Goal: Transaction & Acquisition: Subscribe to service/newsletter

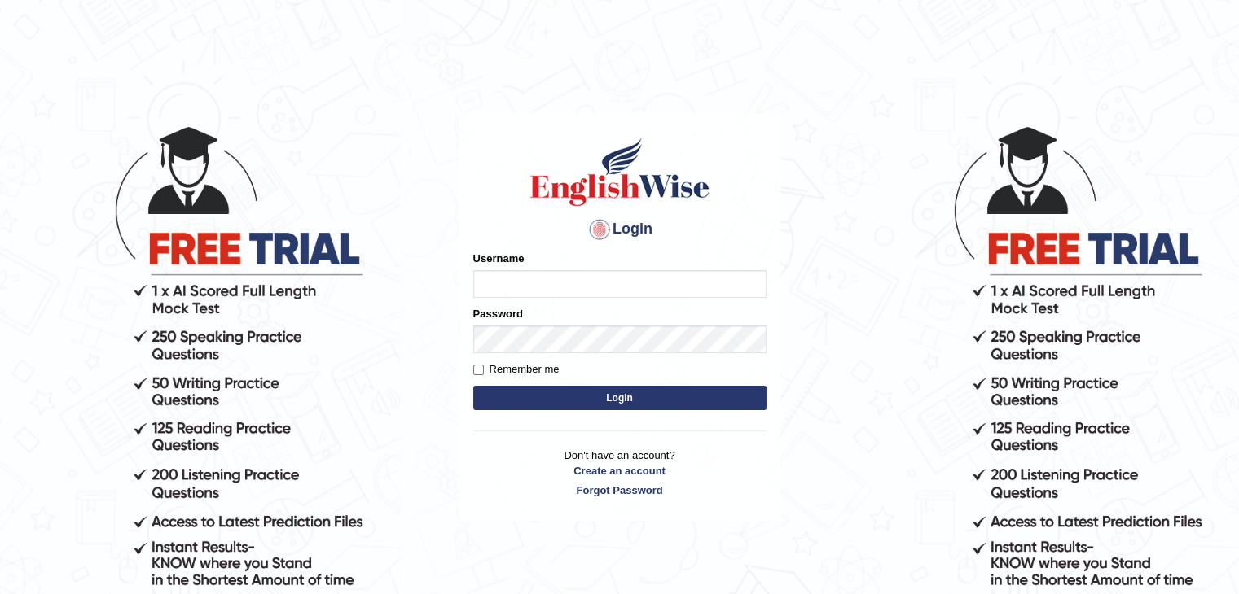
type input "Shivansh_27"
click at [634, 397] on button "Login" at bounding box center [619, 398] width 293 height 24
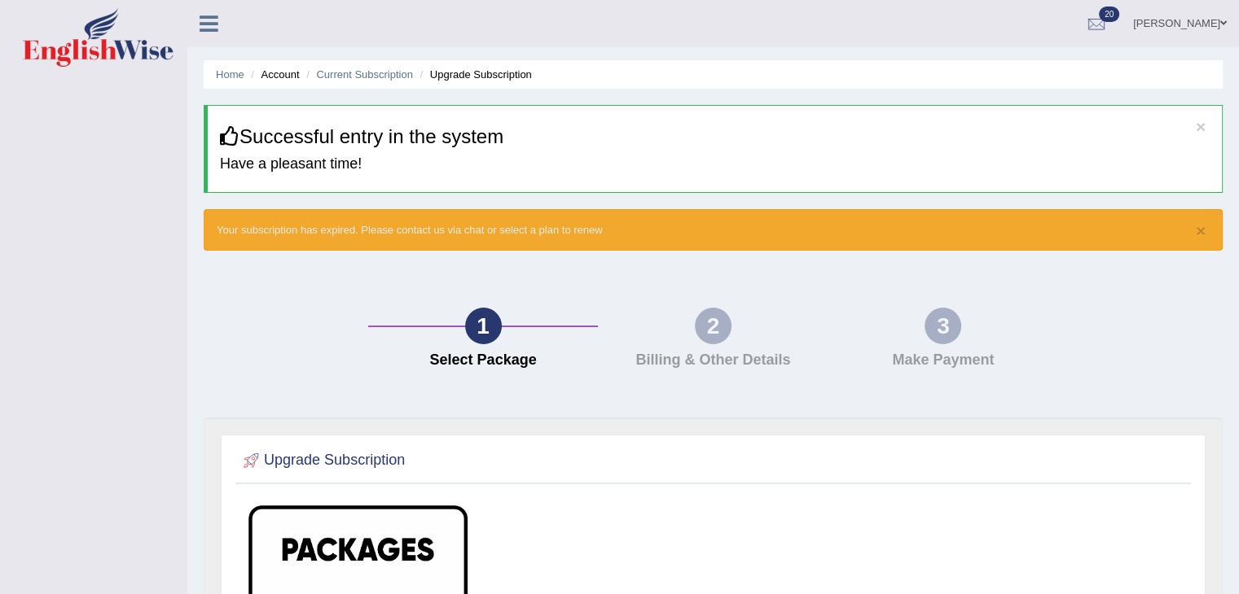
click at [709, 323] on div "2" at bounding box center [713, 326] width 37 height 37
click at [207, 21] on icon at bounding box center [208, 23] width 19 height 21
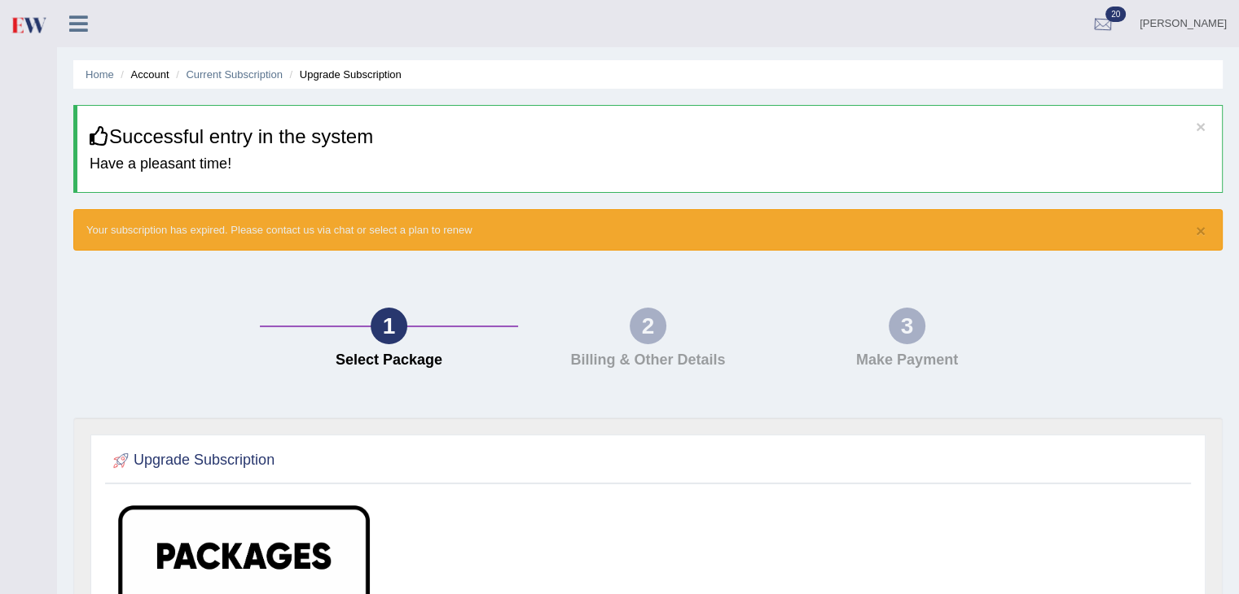
click at [1105, 13] on div at bounding box center [1102, 24] width 24 height 24
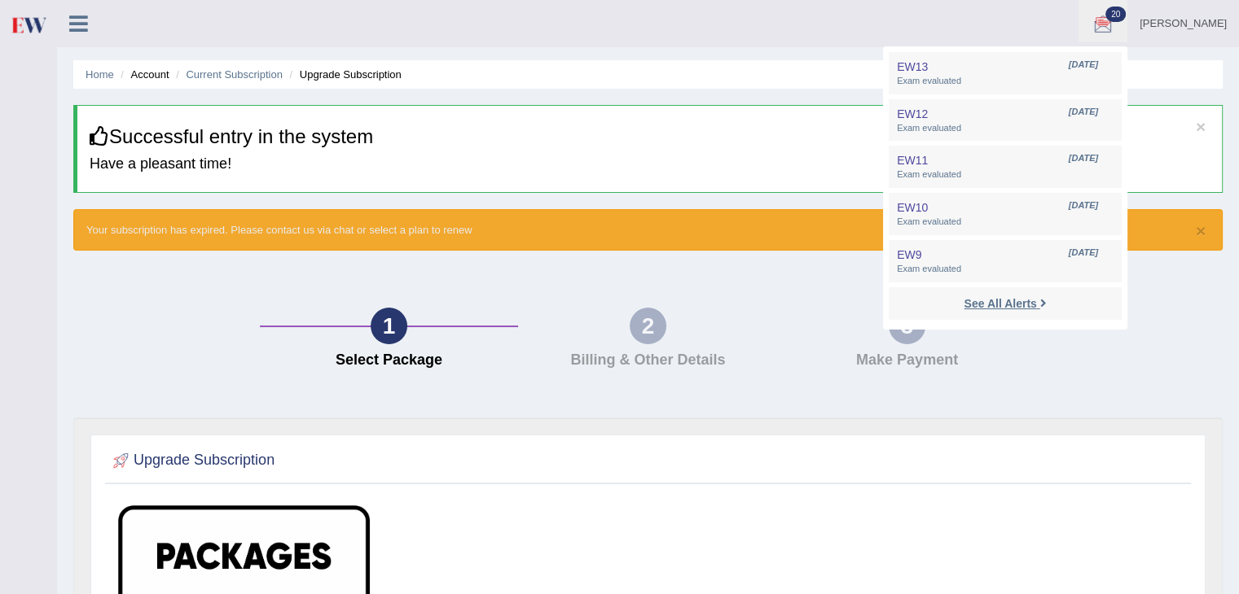
click at [1021, 297] on strong "See All Alerts" at bounding box center [999, 303] width 72 height 13
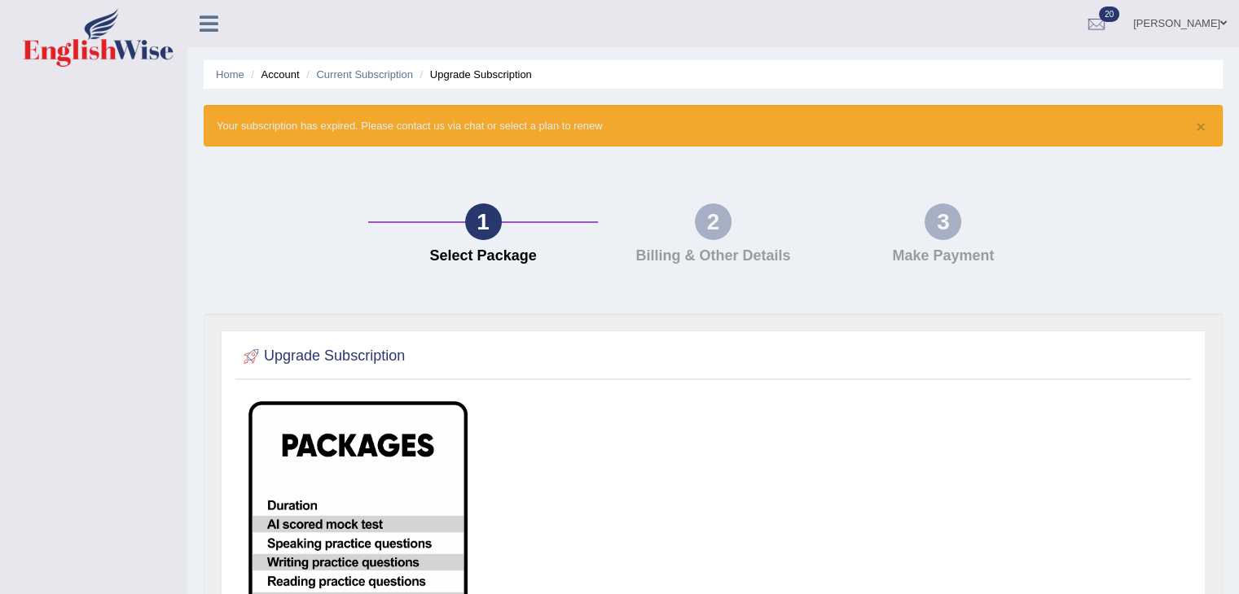
scroll to position [337, 0]
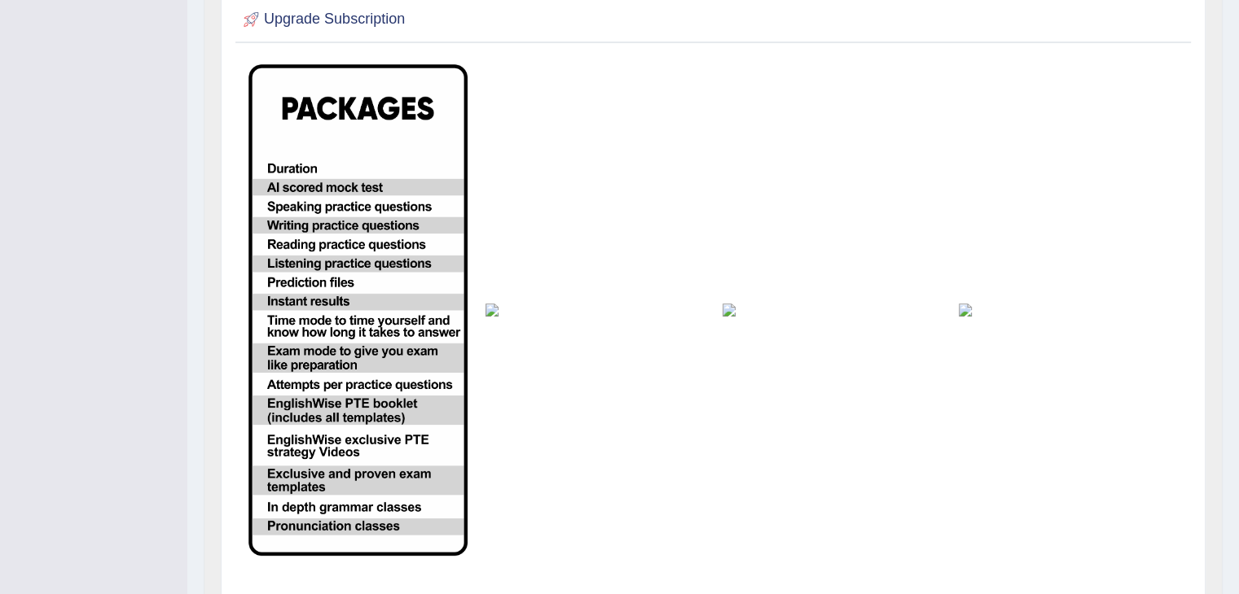
click at [353, 473] on img at bounding box center [357, 310] width 219 height 492
click at [521, 339] on td at bounding box center [594, 310] width 237 height 510
drag, startPoint x: 521, startPoint y: 339, endPoint x: 787, endPoint y: 287, distance: 271.2
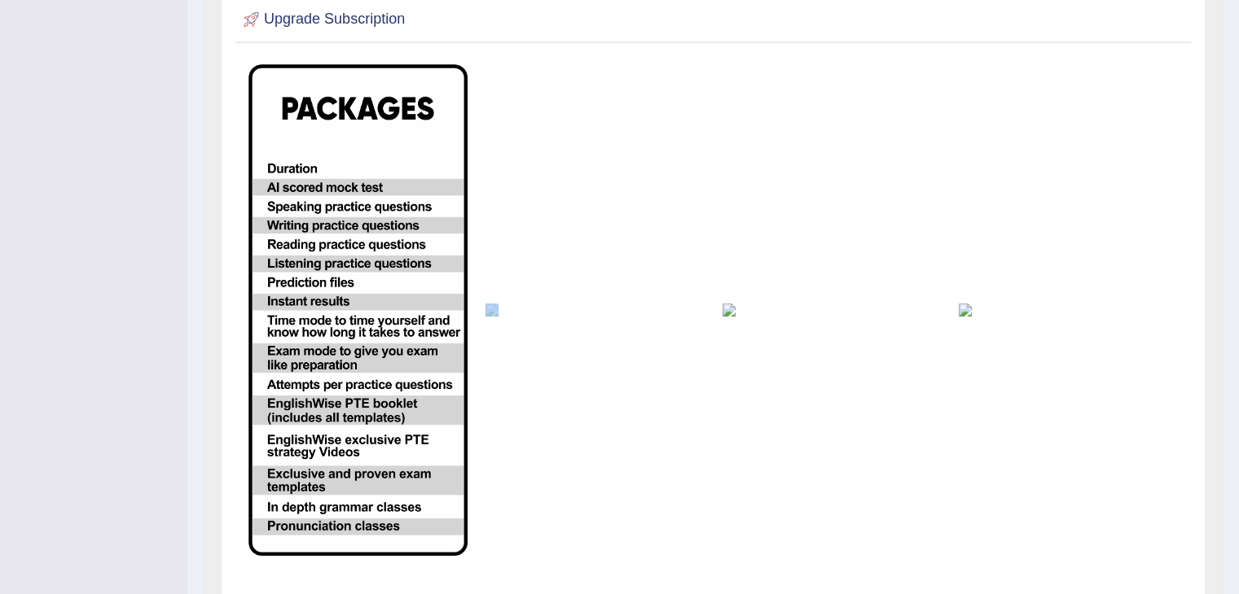
click at [787, 287] on tr at bounding box center [712, 310] width 947 height 510
click at [726, 310] on img at bounding box center [831, 310] width 219 height 13
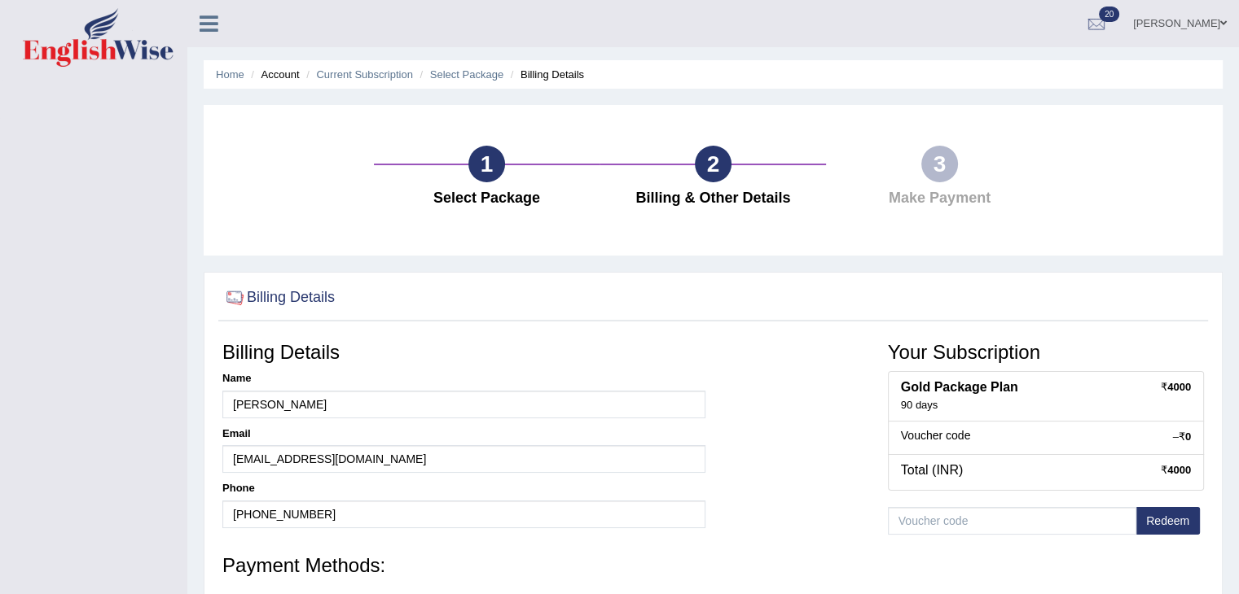
scroll to position [261, 0]
